Goal: Contribute content

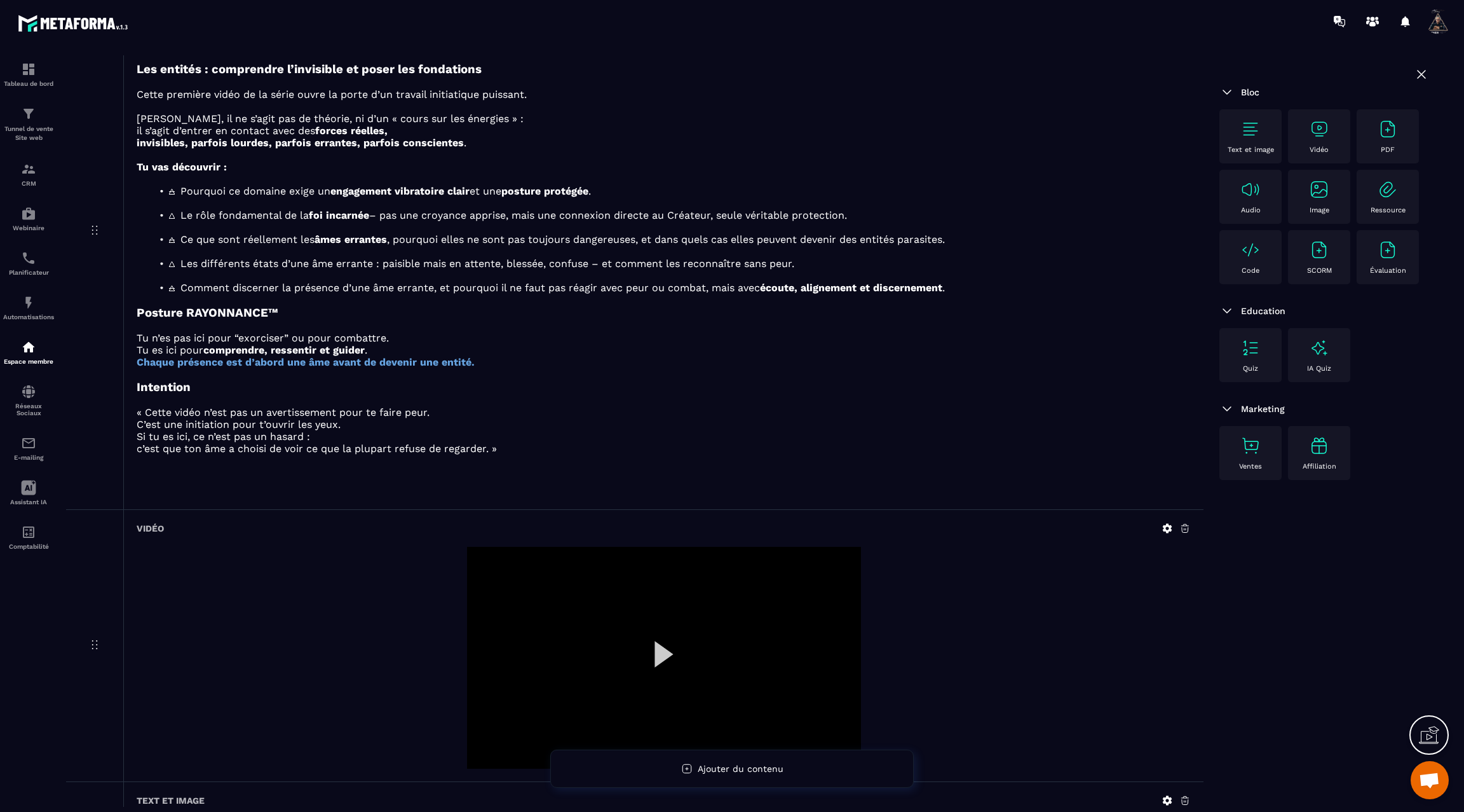
scroll to position [2554, 0]
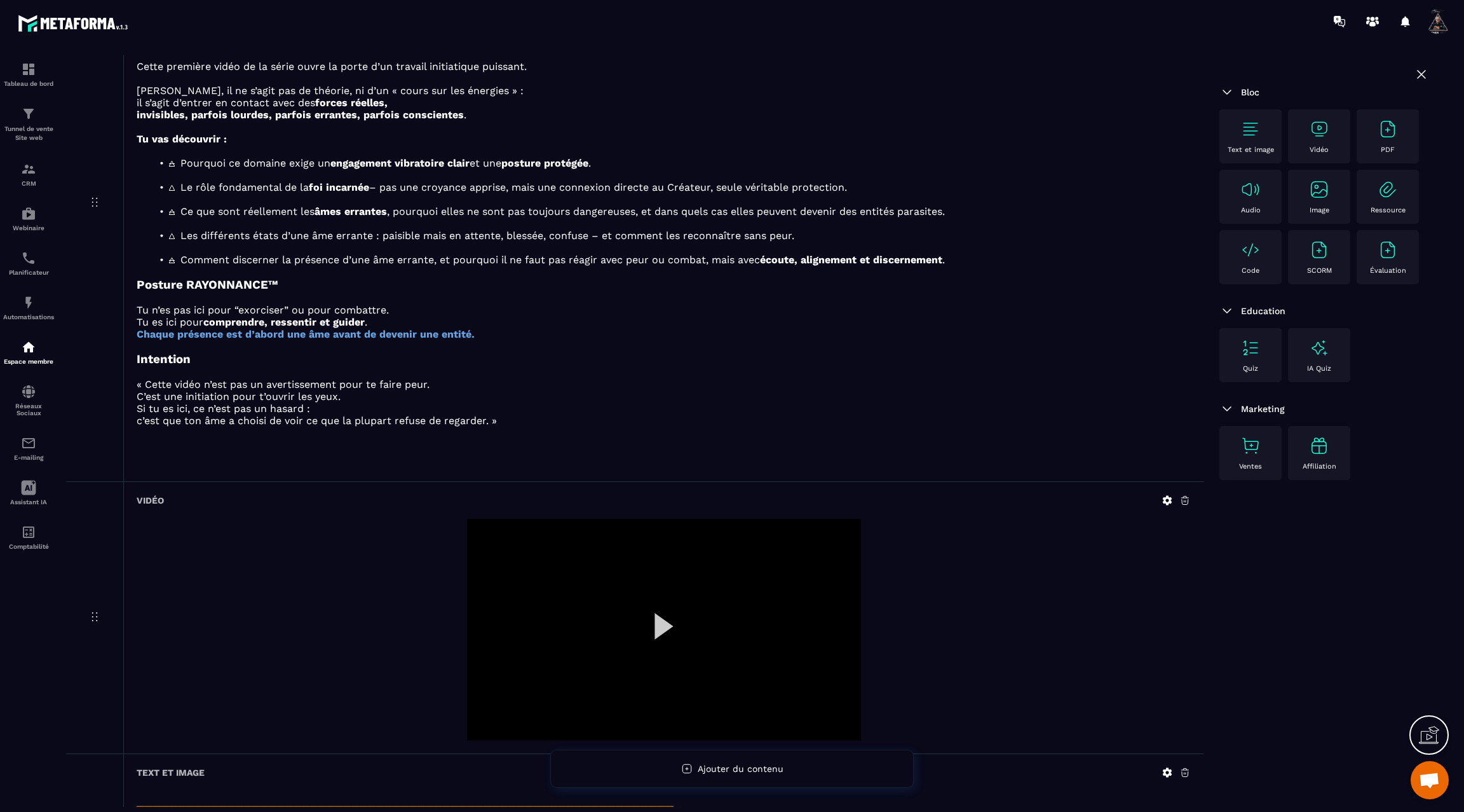
click at [667, 611] on div at bounding box center [663, 629] width 394 height 222
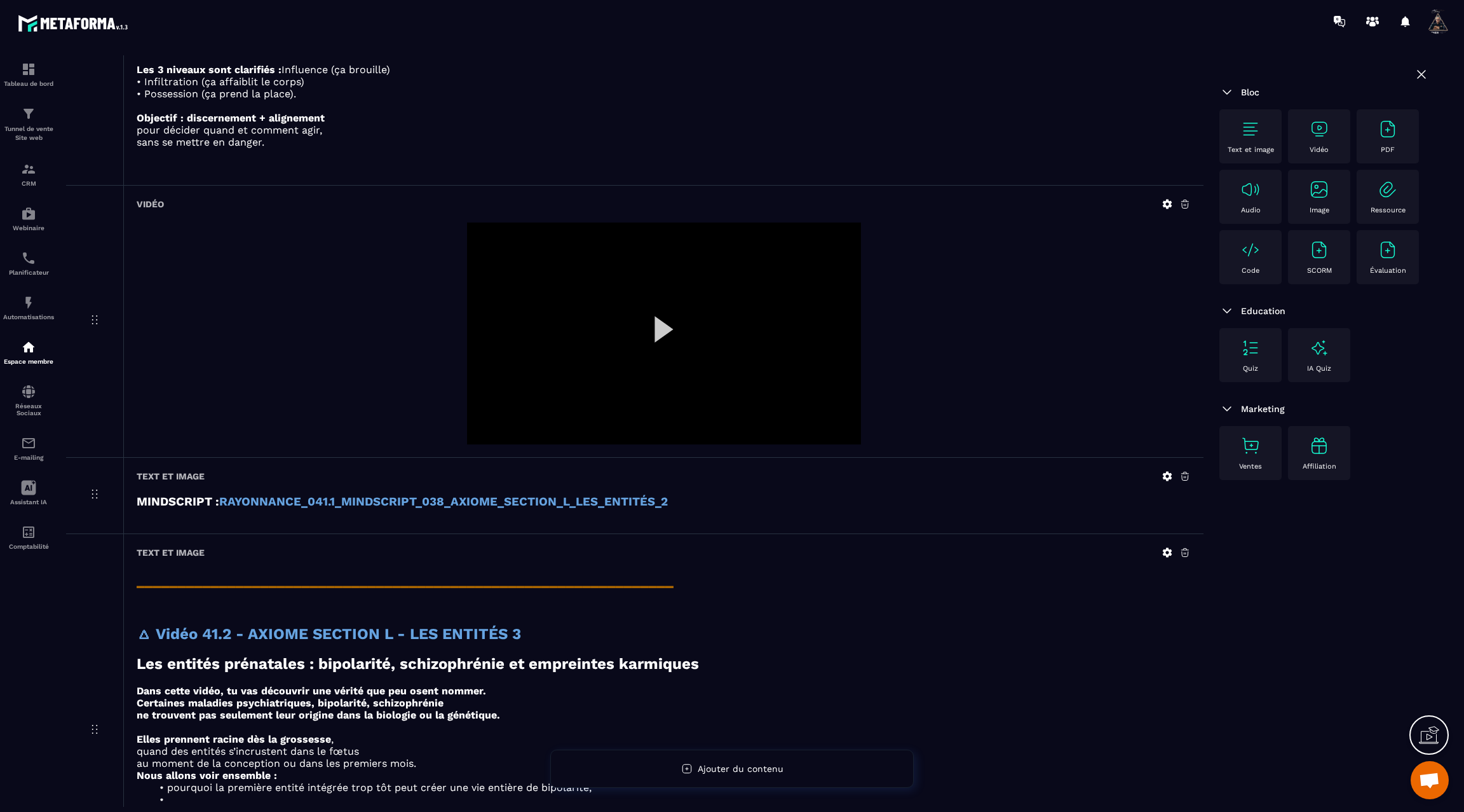
scroll to position [3488, 0]
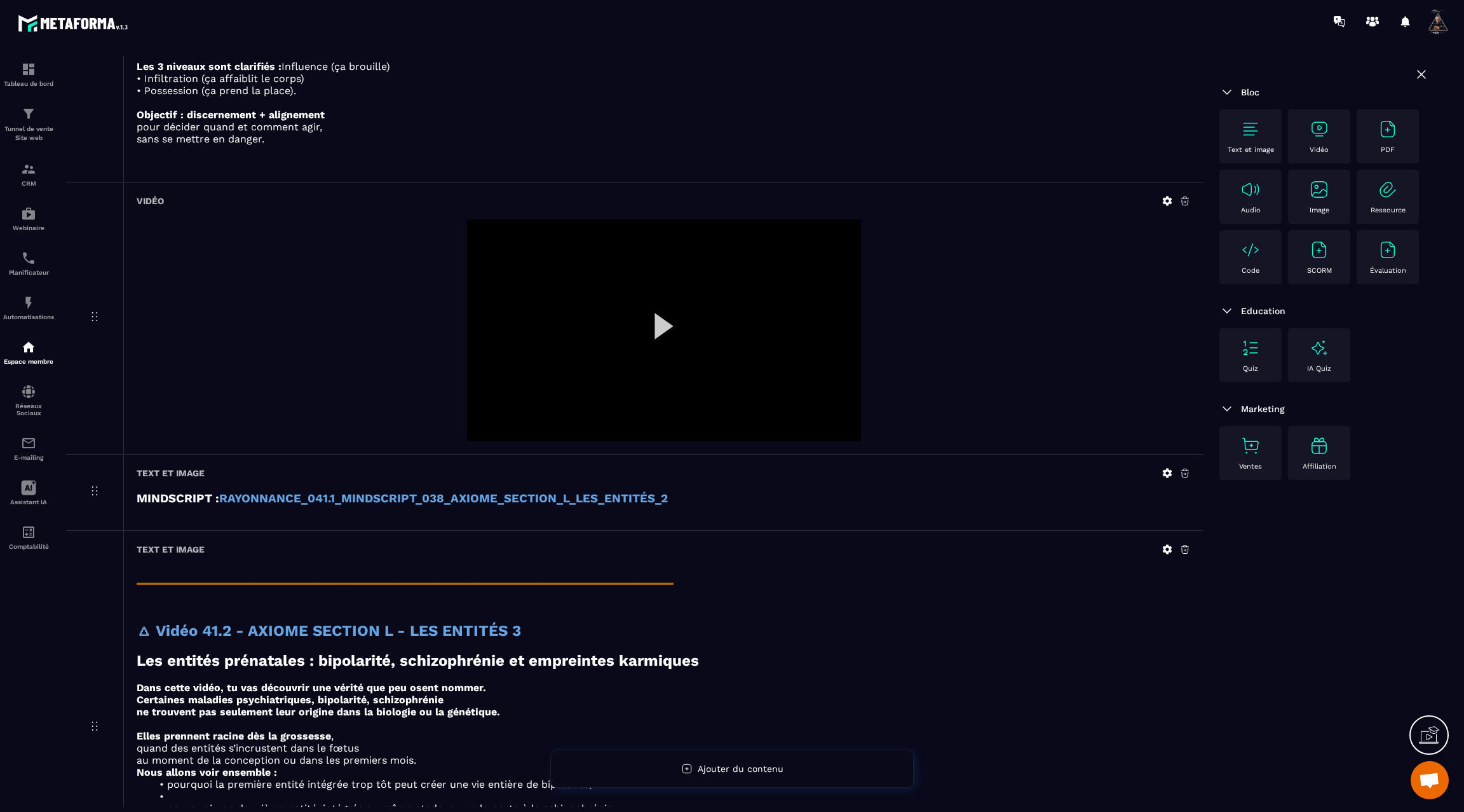
click at [1164, 196] on icon at bounding box center [1167, 201] width 9 height 9
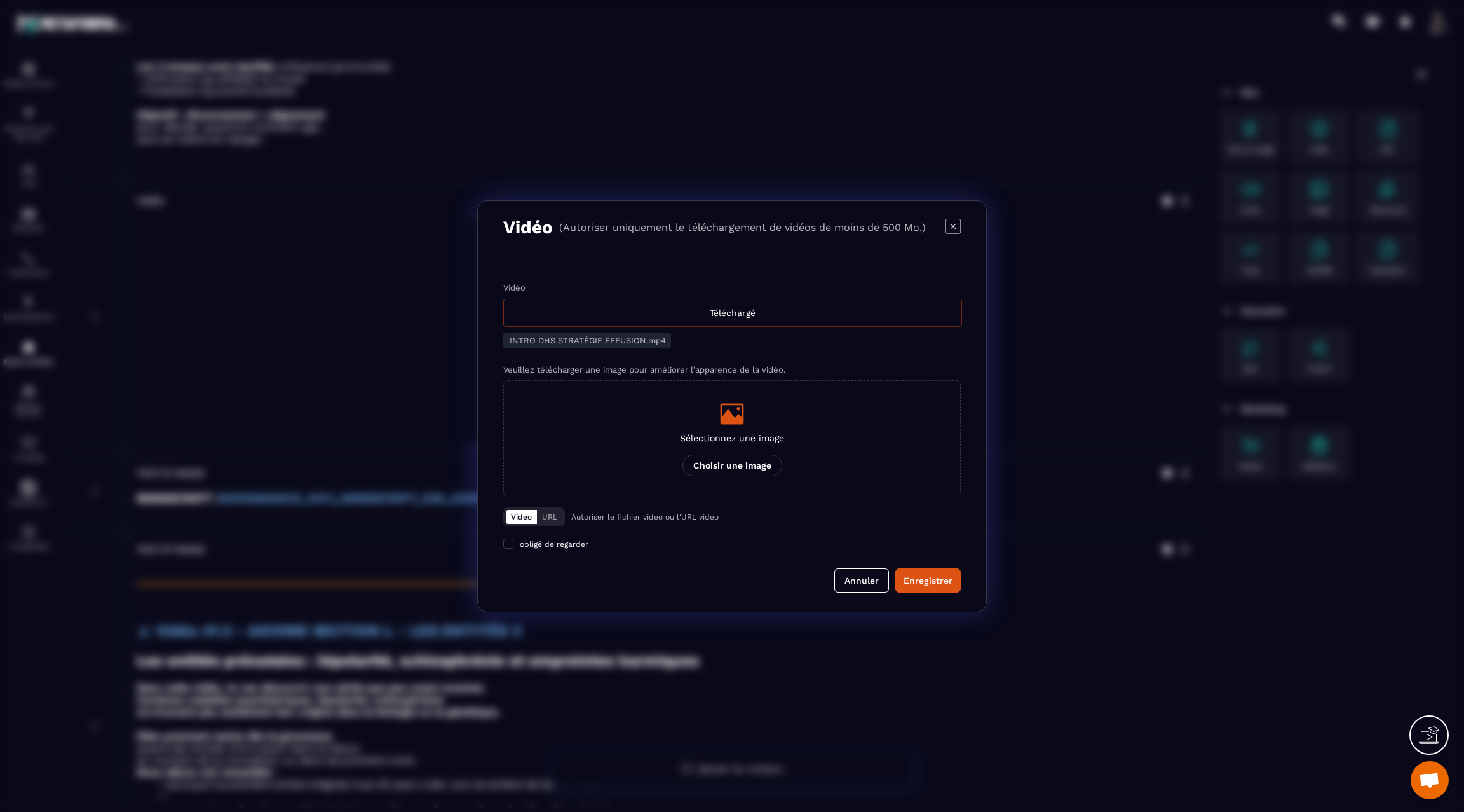
click at [738, 313] on div "Téléchargé" at bounding box center [732, 312] width 459 height 28
click at [0, 0] on input "Vidéo Téléchargé" at bounding box center [0, 0] width 0 height 0
click at [941, 580] on div "Enregistrer" at bounding box center [928, 580] width 49 height 13
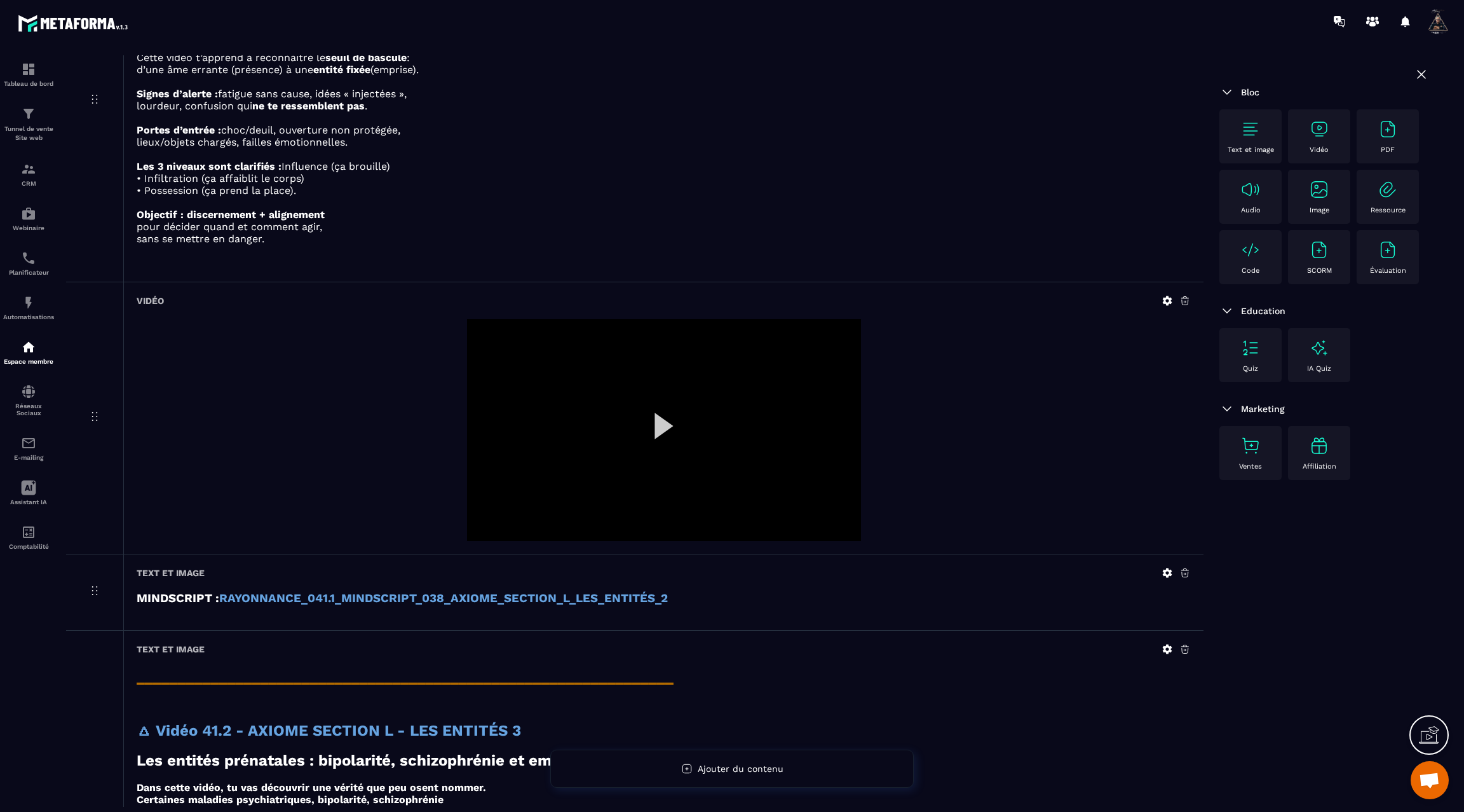
scroll to position [3379, 0]
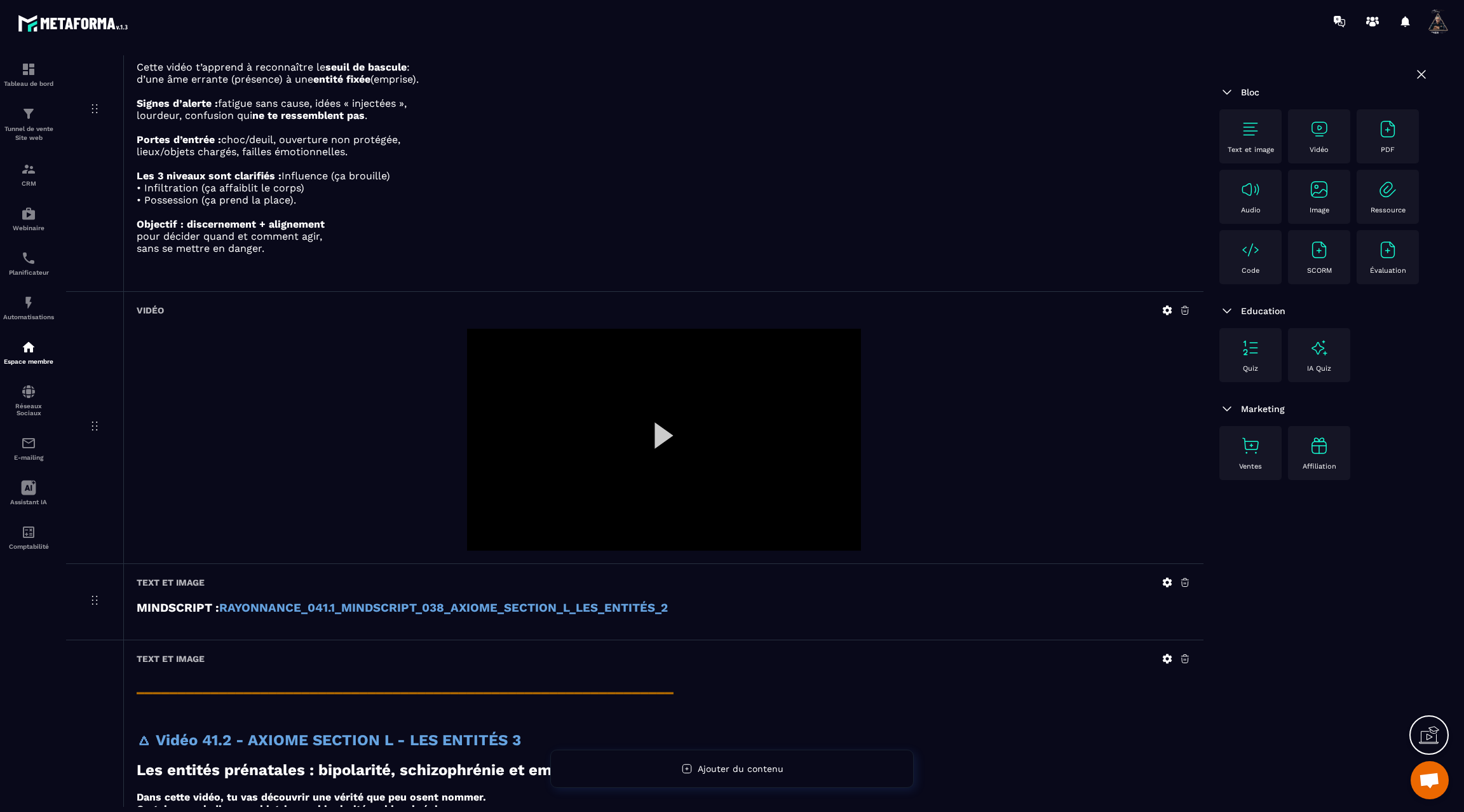
click at [661, 413] on div at bounding box center [663, 439] width 394 height 222
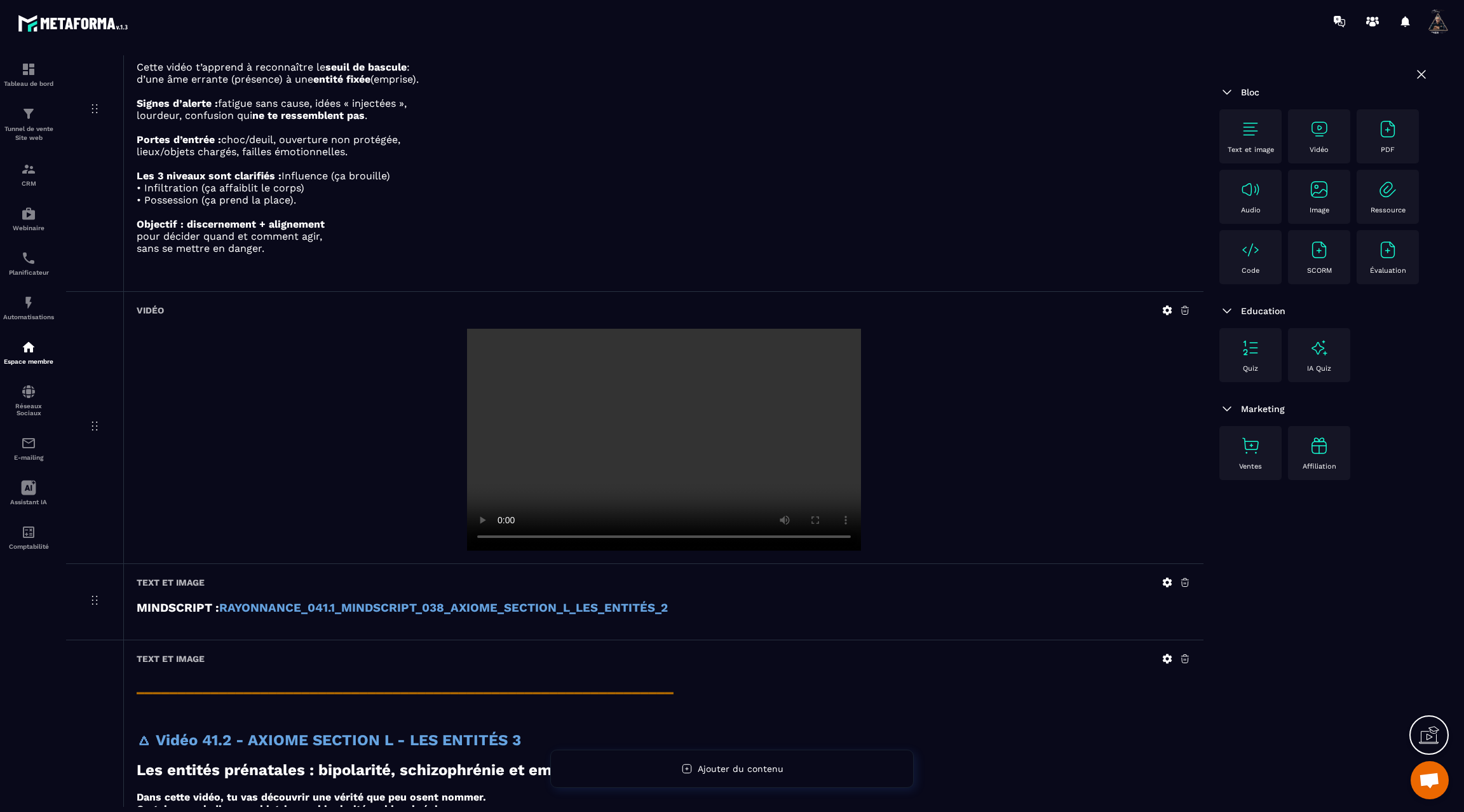
click at [661, 413] on video at bounding box center [663, 439] width 394 height 222
